Goal: Transaction & Acquisition: Obtain resource

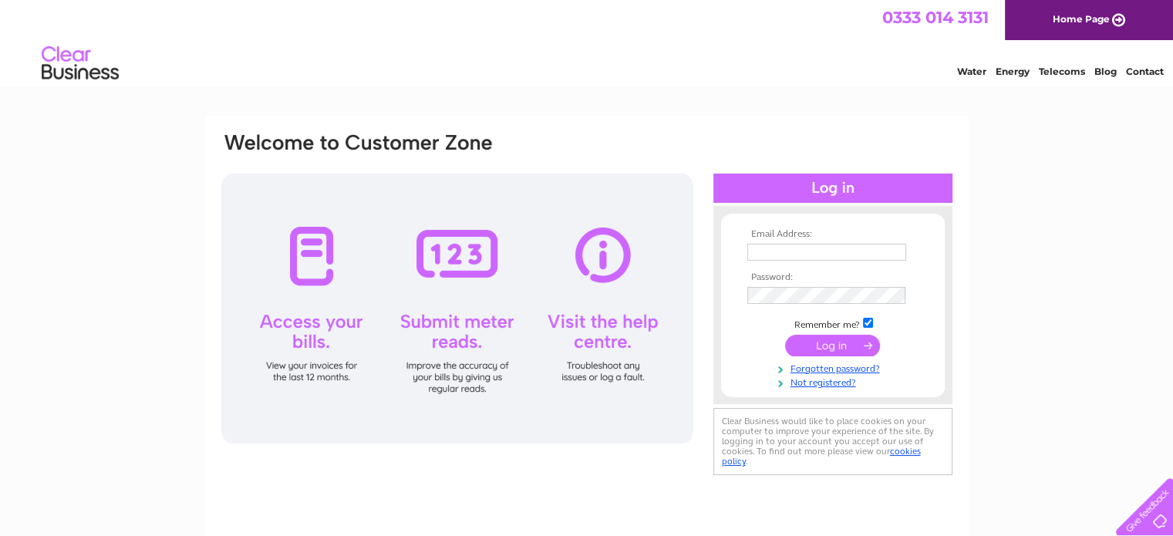
click at [810, 256] on input "text" at bounding box center [826, 252] width 159 height 17
type input "[PERSON_NAME][EMAIL_ADDRESS][DOMAIN_NAME]"
click at [785, 335] on input "submit" at bounding box center [832, 346] width 95 height 22
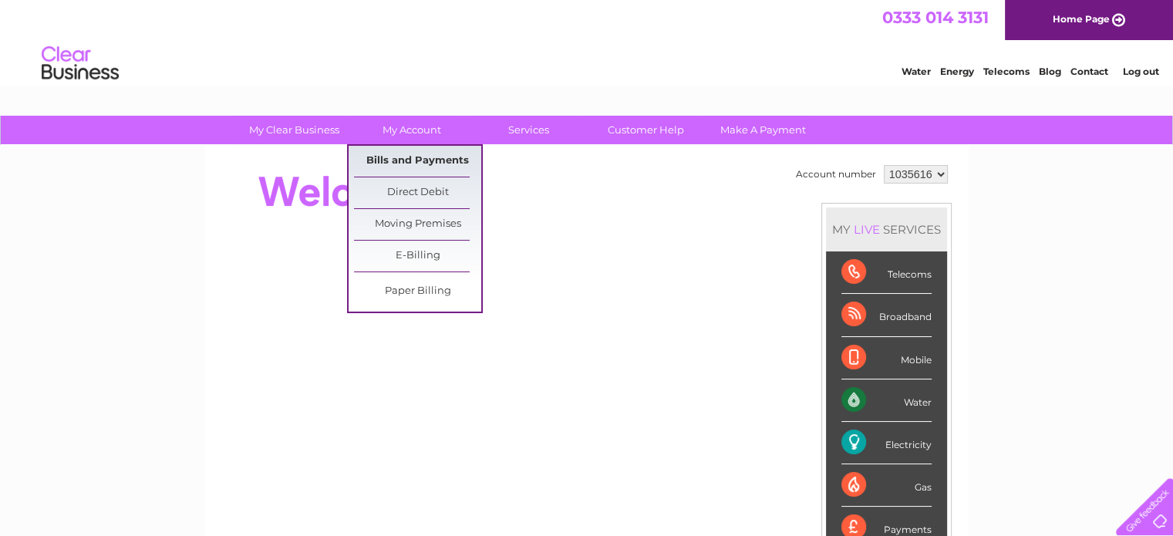
click at [382, 150] on link "Bills and Payments" at bounding box center [417, 161] width 127 height 31
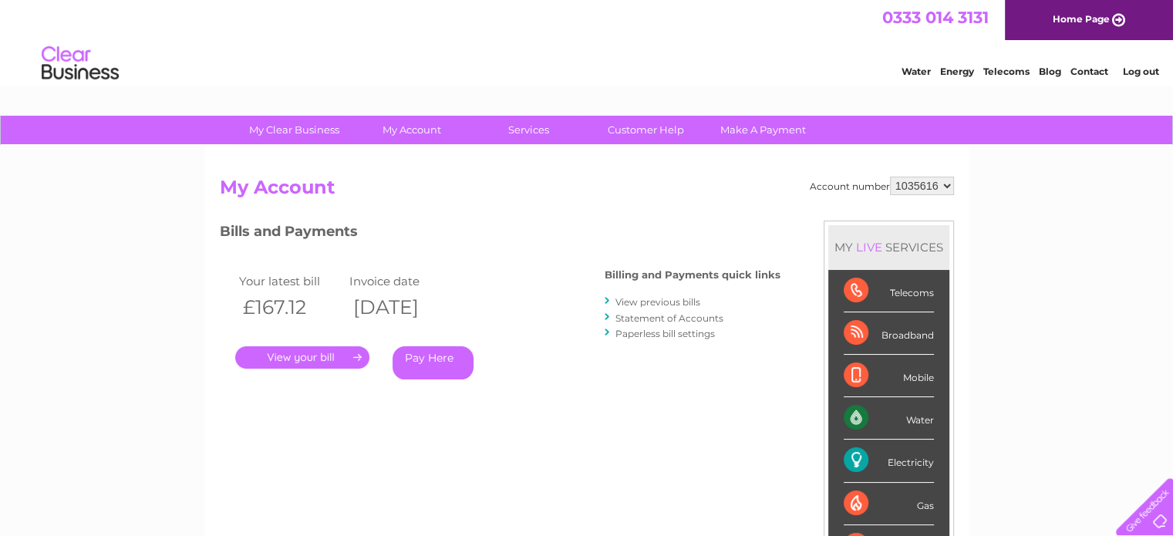
click at [312, 363] on link "." at bounding box center [302, 357] width 134 height 22
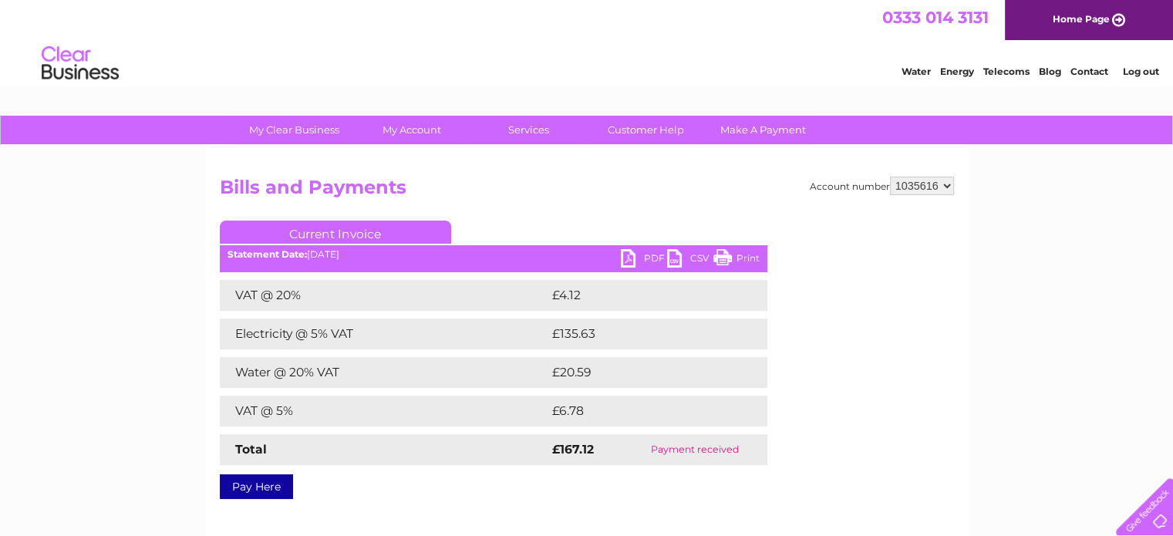
click at [634, 262] on link "PDF" at bounding box center [644, 260] width 46 height 22
click at [1107, 269] on div "My Clear Business Login Details My Details My Preferences Link Account My Accou…" at bounding box center [586, 479] width 1173 height 726
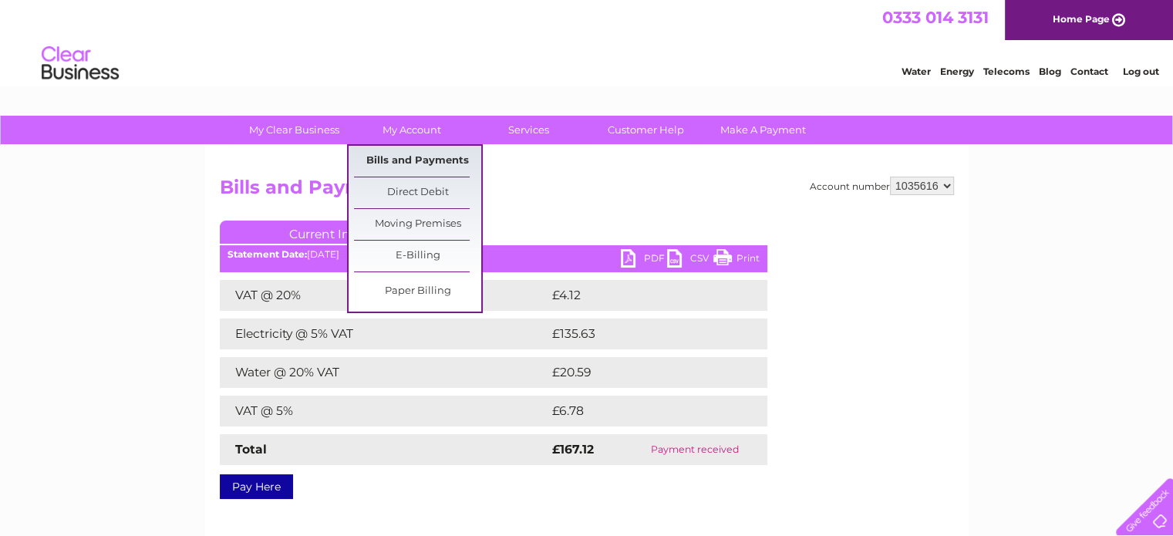
click at [413, 147] on link "Bills and Payments" at bounding box center [417, 161] width 127 height 31
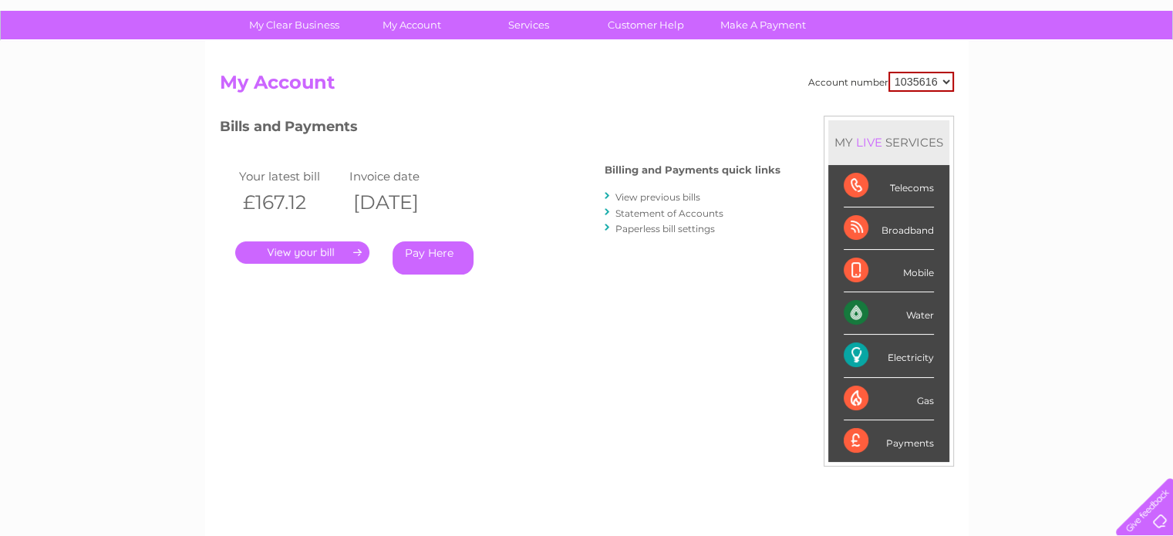
scroll to position [120, 0]
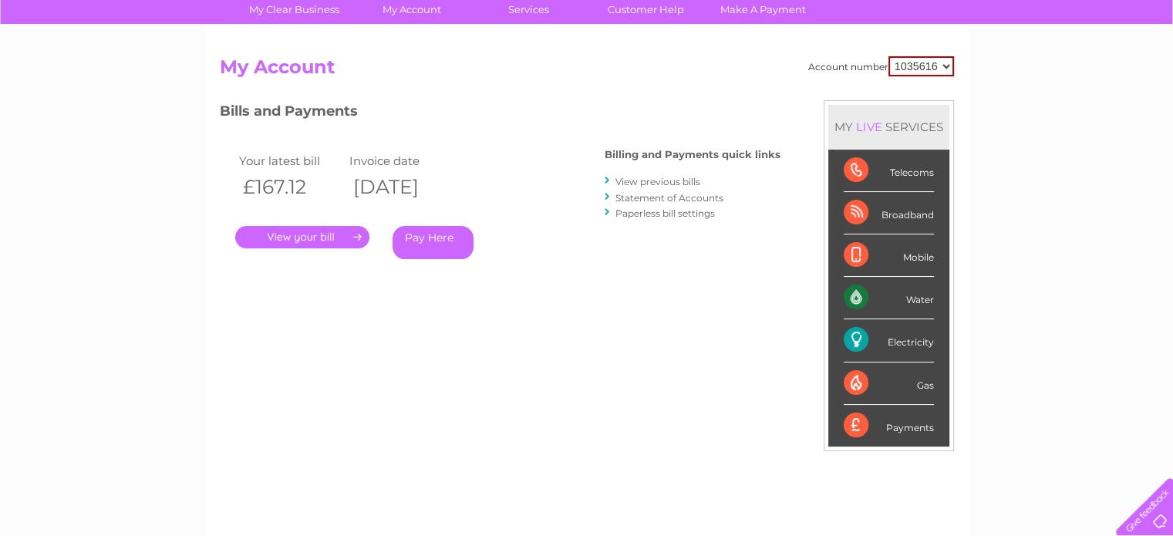
click at [633, 186] on link "View previous bills" at bounding box center [657, 182] width 85 height 12
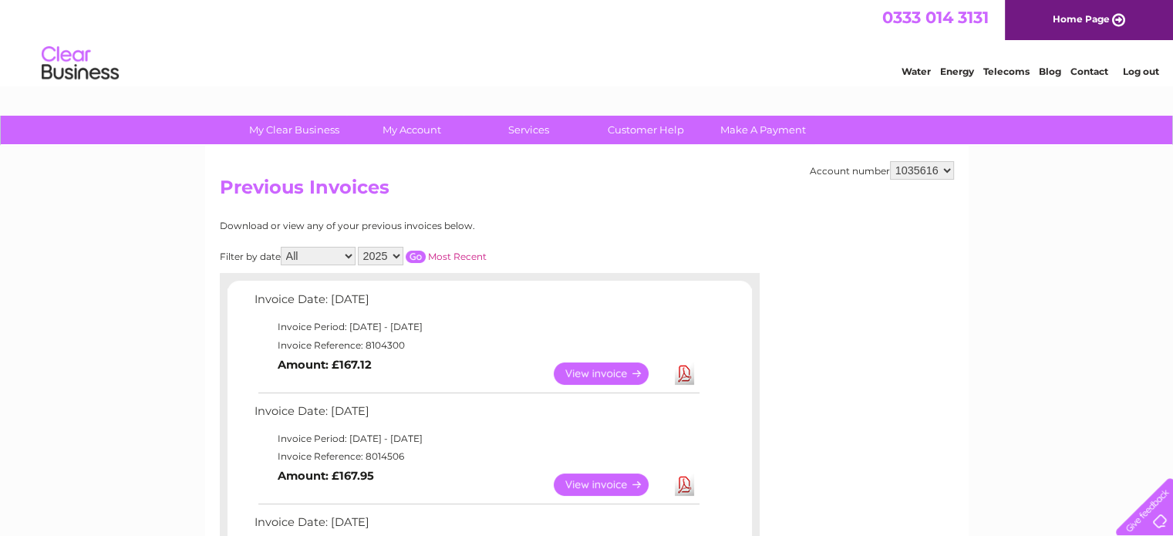
click at [606, 490] on link "View" at bounding box center [610, 484] width 113 height 22
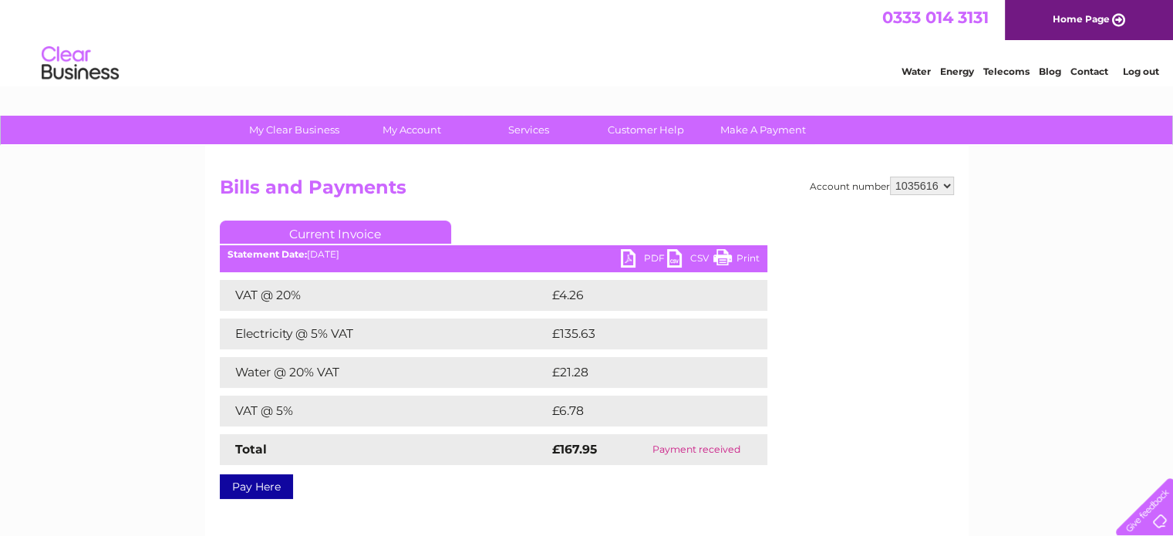
click at [645, 263] on link "PDF" at bounding box center [644, 260] width 46 height 22
